Goal: Transaction & Acquisition: Obtain resource

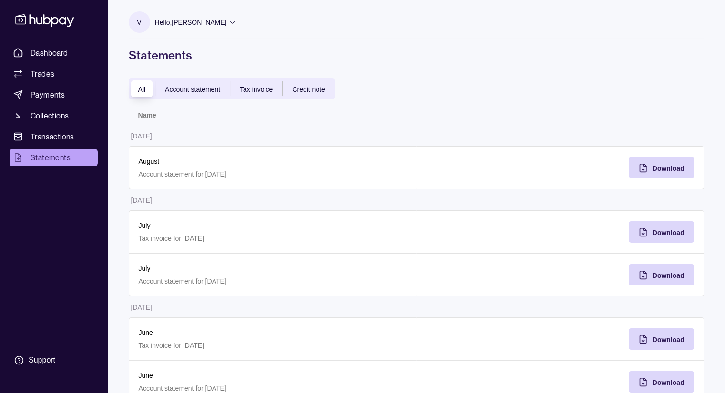
click at [252, 88] on span "Tax invoice" at bounding box center [256, 90] width 33 height 8
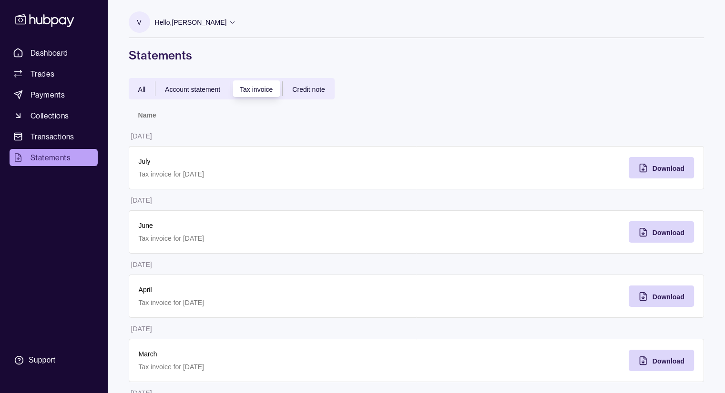
click at [140, 90] on span "All" at bounding box center [142, 90] width 8 height 8
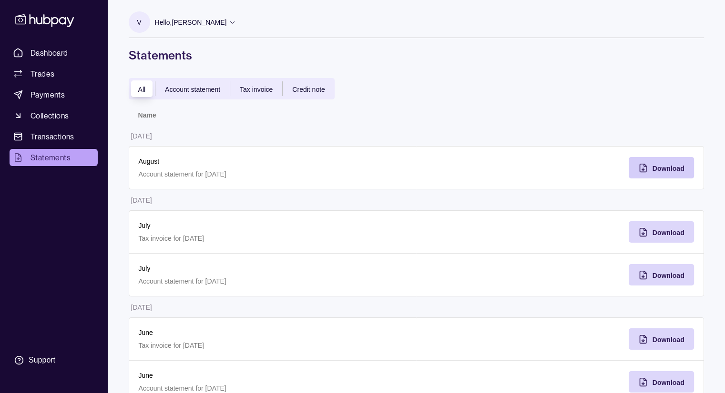
click at [662, 167] on span "Download" at bounding box center [668, 169] width 32 height 8
click at [236, 23] on icon at bounding box center [232, 22] width 7 height 7
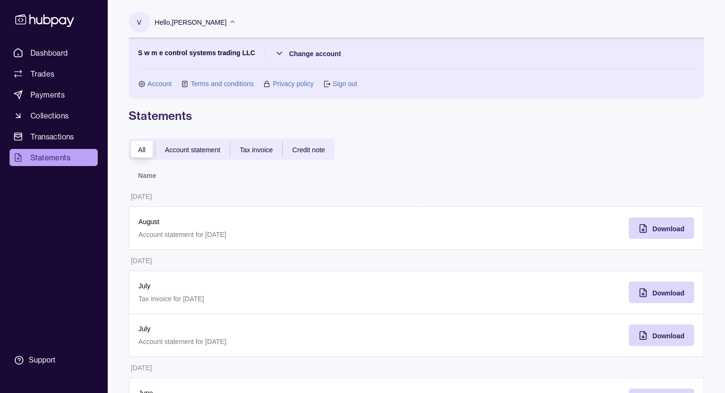
click at [342, 79] on link "Sign out" at bounding box center [344, 84] width 24 height 10
click at [340, 85] on link "Sign out" at bounding box center [344, 84] width 24 height 10
